Goal: Transaction & Acquisition: Purchase product/service

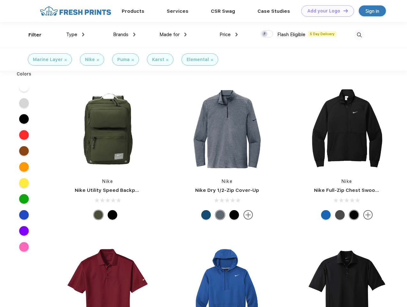
scroll to position [0, 0]
click at [325, 11] on link "Add your Logo Design Tool" at bounding box center [327, 10] width 53 height 11
click at [0, 0] on div "Design Tool" at bounding box center [0, 0] width 0 height 0
click at [343, 11] on link "Add your Logo Design Tool" at bounding box center [327, 10] width 53 height 11
click at [31, 35] on div "Filter" at bounding box center [34, 34] width 13 height 7
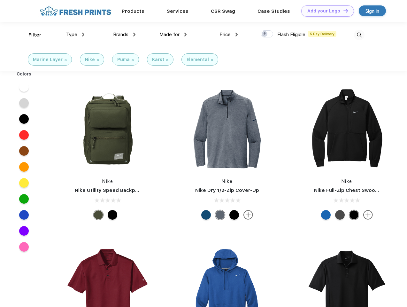
click at [75, 34] on span "Type" at bounding box center [71, 35] width 11 height 6
click at [124, 34] on span "Brands" at bounding box center [120, 35] width 15 height 6
click at [173, 34] on span "Made for" at bounding box center [169, 35] width 20 height 6
click at [229, 34] on span "Price" at bounding box center [224, 35] width 11 height 6
click at [267, 34] on div at bounding box center [267, 33] width 12 height 7
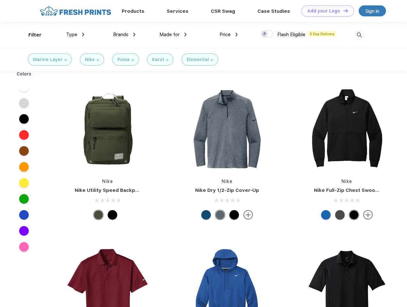
click at [265, 34] on input "checkbox" at bounding box center [263, 32] width 4 height 4
click at [359, 35] on img at bounding box center [359, 35] width 11 height 11
